Goal: Task Accomplishment & Management: Manage account settings

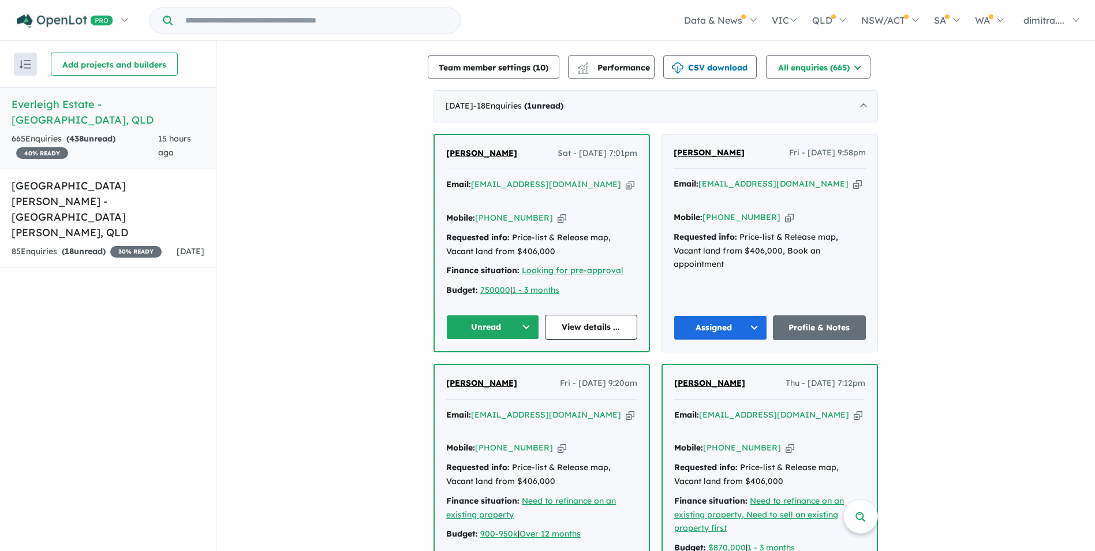
scroll to position [404, 0]
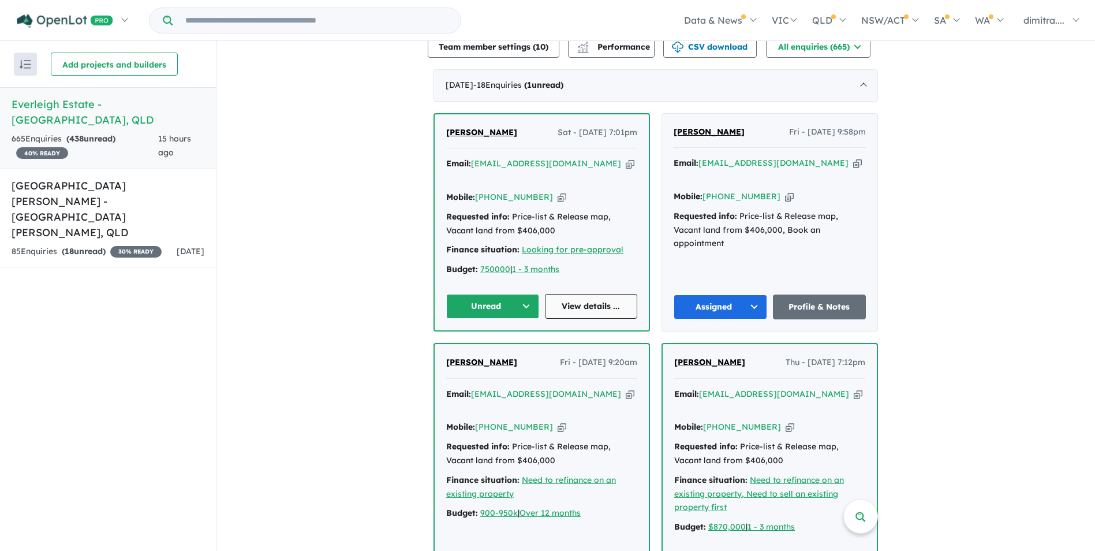
click at [569, 294] on link "View details ..." at bounding box center [591, 306] width 93 height 25
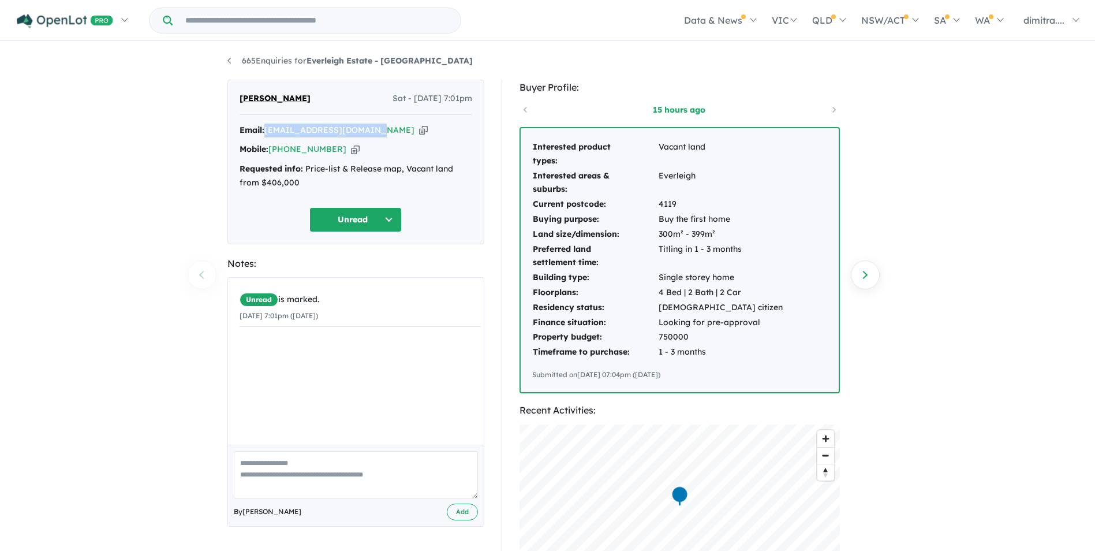
drag, startPoint x: 378, startPoint y: 127, endPoint x: 266, endPoint y: 133, distance: 112.8
click at [266, 133] on div "Email: thythyhuynh43@gmail.com Copied!" at bounding box center [356, 131] width 233 height 14
drag, startPoint x: 266, startPoint y: 133, endPoint x: 290, endPoint y: 130, distance: 24.4
copy div "[EMAIL_ADDRESS][DOMAIN_NAME]"
drag, startPoint x: 333, startPoint y: 150, endPoint x: 271, endPoint y: 153, distance: 61.9
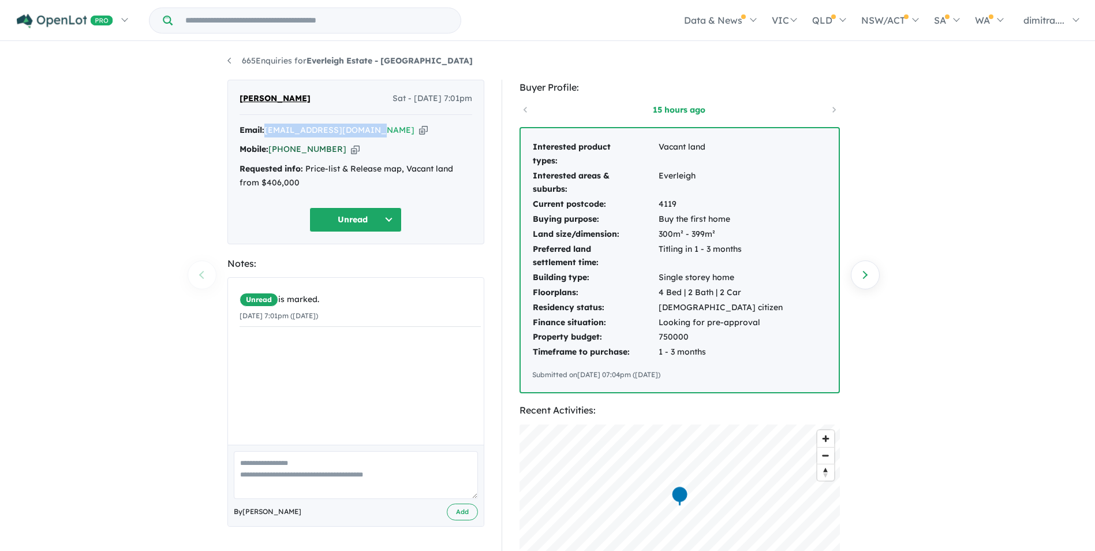
click at [271, 153] on div "Mobile: +61 411 279 476 Copied!" at bounding box center [356, 150] width 233 height 14
drag, startPoint x: 271, startPoint y: 153, endPoint x: 287, endPoint y: 151, distance: 16.3
copy link "[PHONE_NUMBER]"
drag, startPoint x: 303, startPoint y: 98, endPoint x: 238, endPoint y: 100, distance: 64.7
click at [238, 100] on div "thythy Huynh Sat - 20/09/2025, 7:01pm Email: thythyhuynh43@gmail.com Copied! Mo…" at bounding box center [355, 162] width 257 height 165
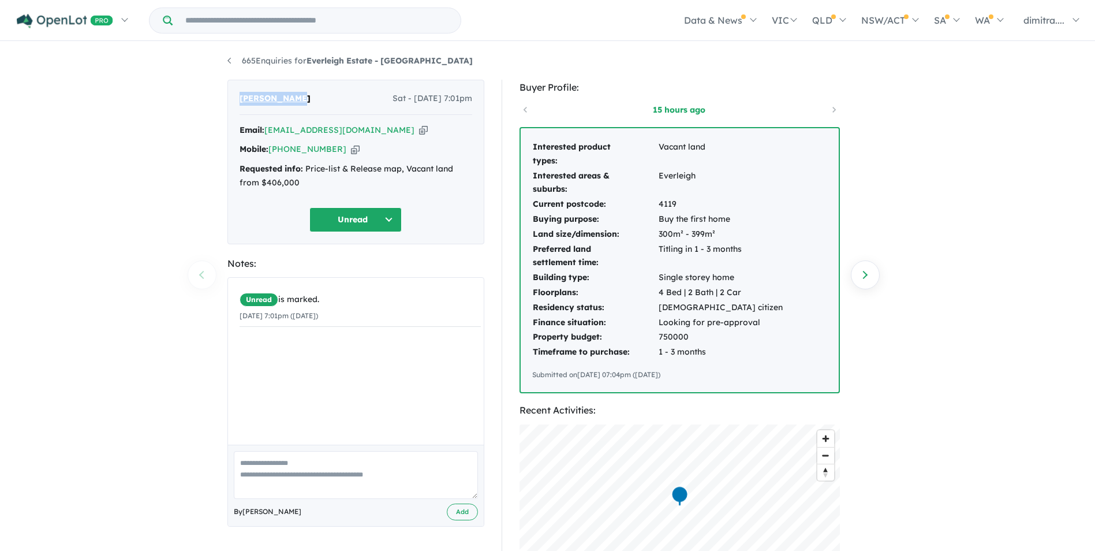
drag, startPoint x: 238, startPoint y: 100, endPoint x: 263, endPoint y: 99, distance: 25.4
copy span "[PERSON_NAME]"
click at [341, 223] on button "Unread" at bounding box center [355, 219] width 92 height 25
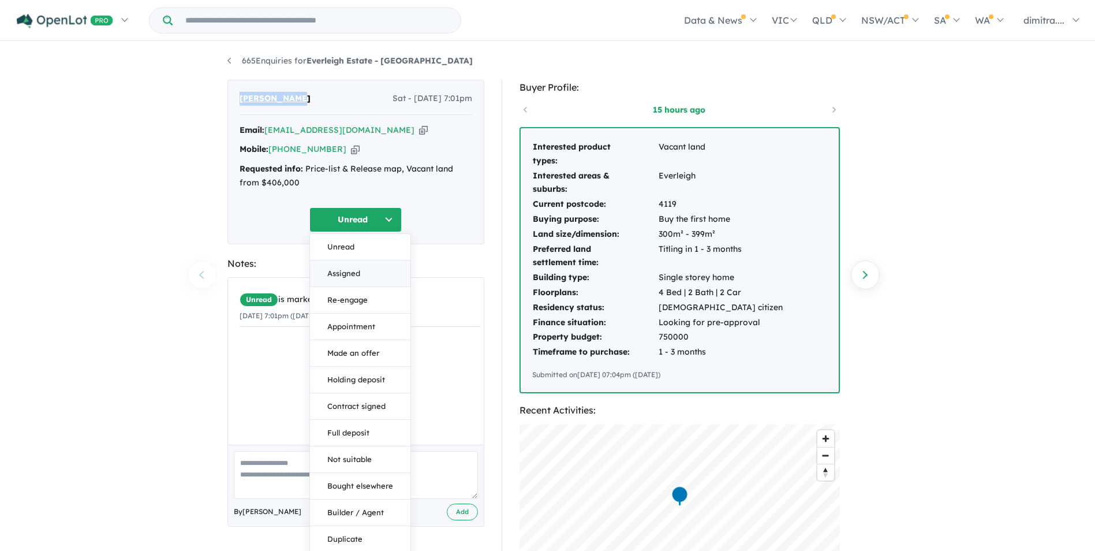
click at [360, 272] on button "Assigned" at bounding box center [360, 273] width 100 height 27
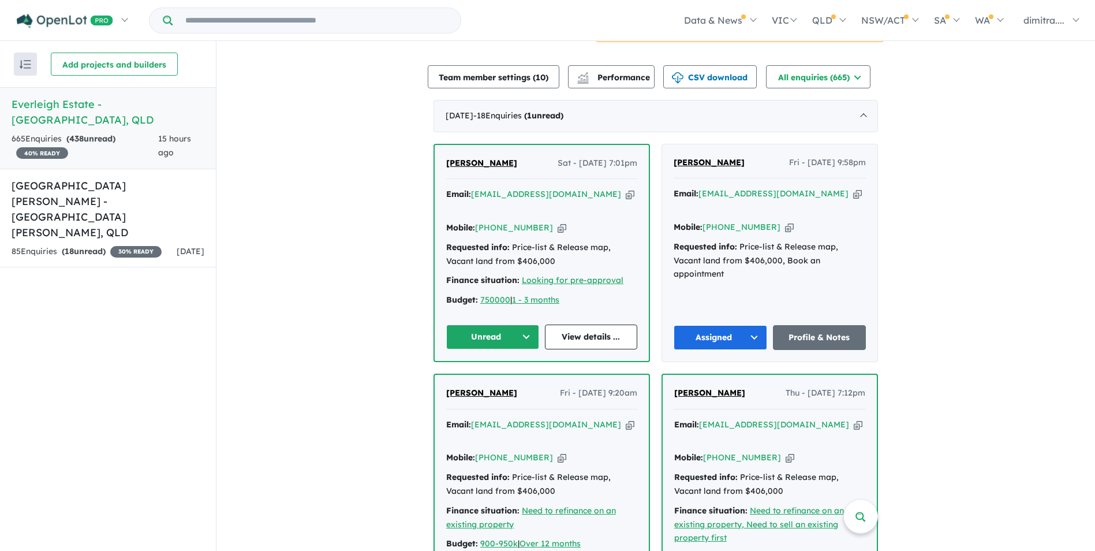
scroll to position [462, 0]
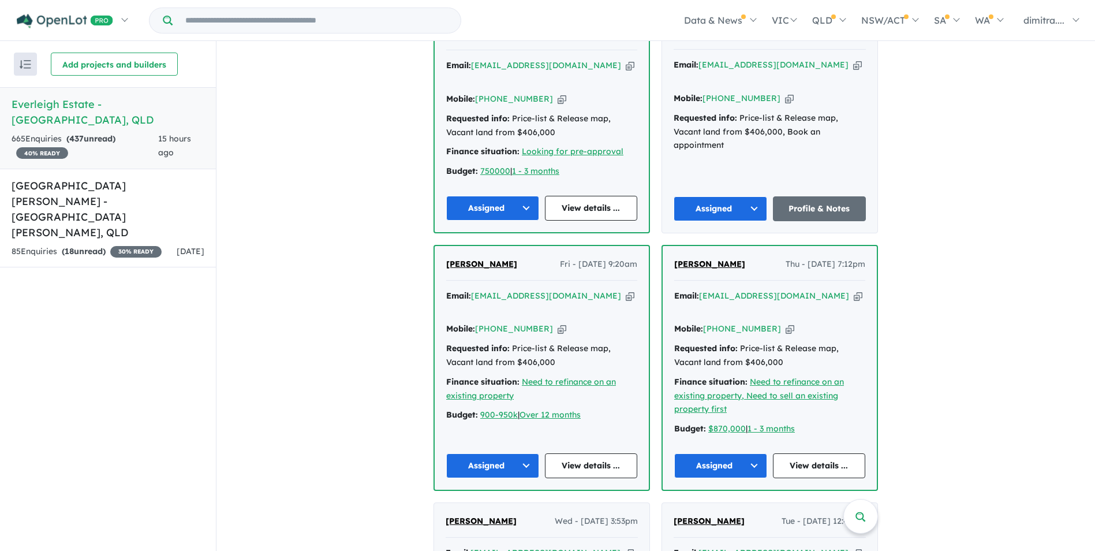
scroll to position [520, 0]
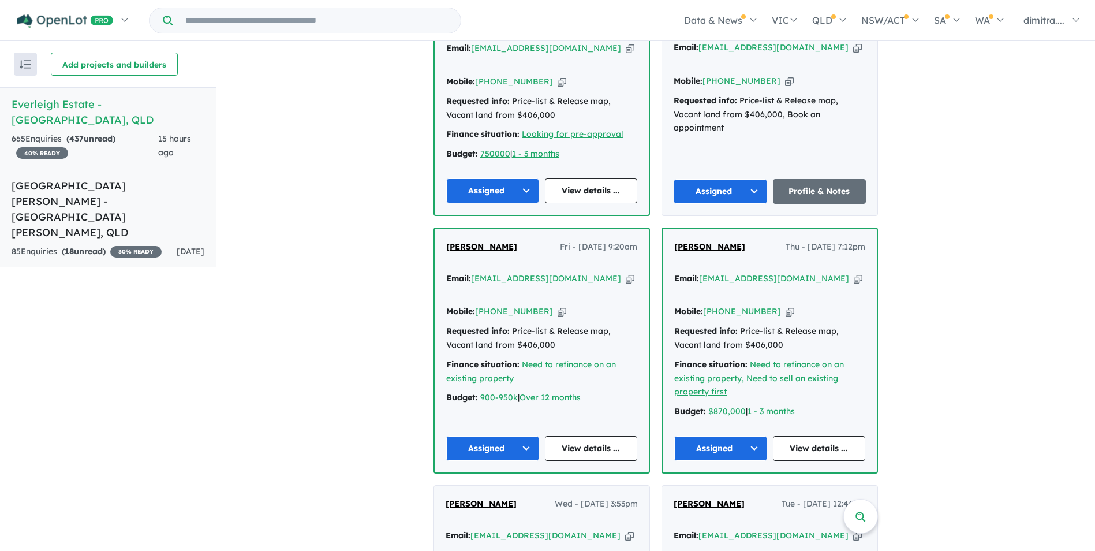
click at [100, 191] on h5 "Monarch Glen Estate - Monarch Glen , QLD" at bounding box center [108, 209] width 193 height 62
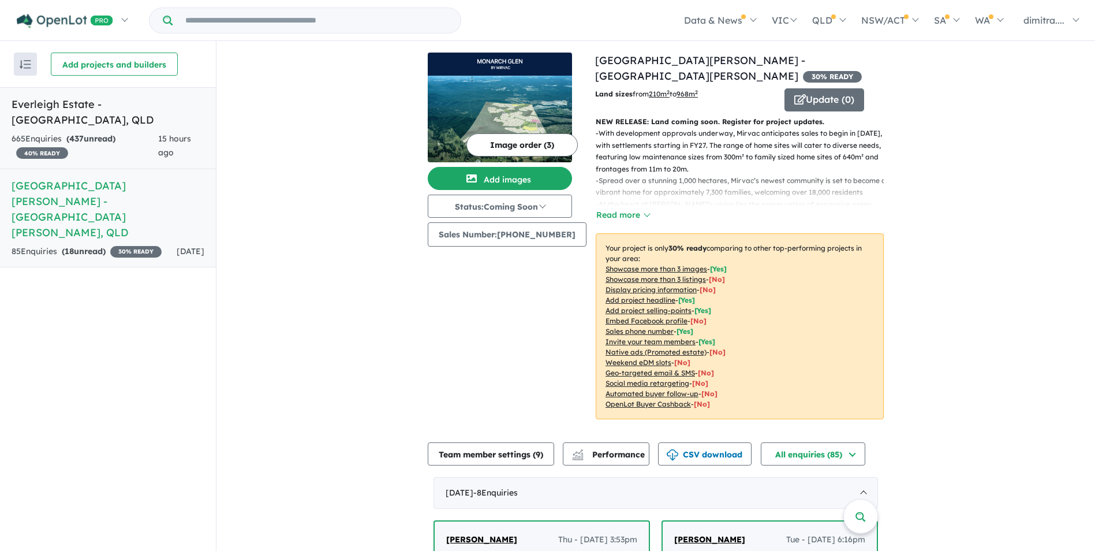
click at [162, 133] on span "15 hours ago" at bounding box center [174, 145] width 33 height 24
